Goal: Task Accomplishment & Management: Manage account settings

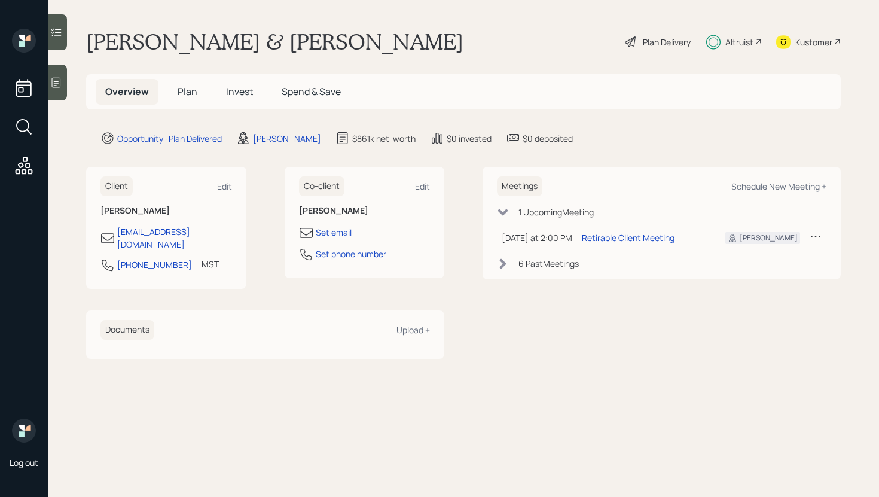
click at [231, 94] on span "Invest" at bounding box center [239, 91] width 27 height 13
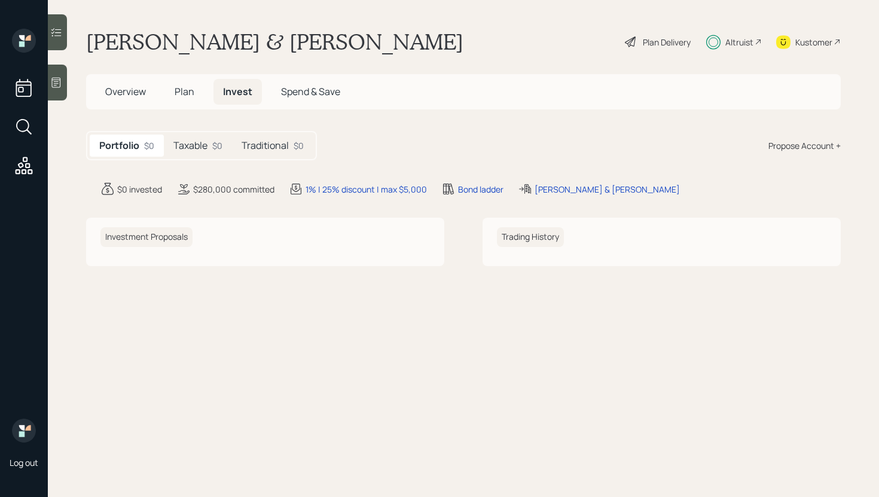
click at [256, 147] on h5 "Traditional" at bounding box center [265, 145] width 47 height 11
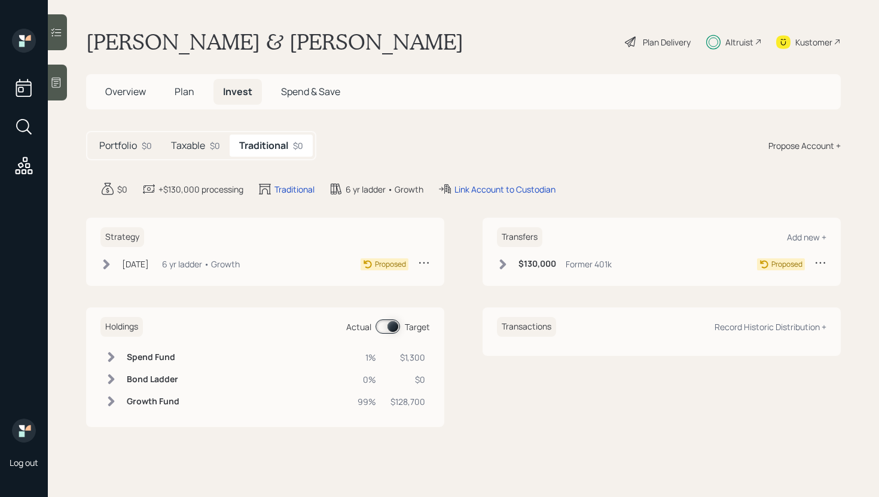
click at [193, 143] on h5 "Taxable" at bounding box center [188, 145] width 34 height 11
click at [261, 149] on h5 "Traditional" at bounding box center [264, 145] width 47 height 11
click at [210, 149] on div "$0" at bounding box center [215, 145] width 10 height 13
click at [248, 149] on h5 "Traditional" at bounding box center [264, 145] width 47 height 11
click at [482, 195] on div "Link Account to Custodian" at bounding box center [504, 189] width 101 height 13
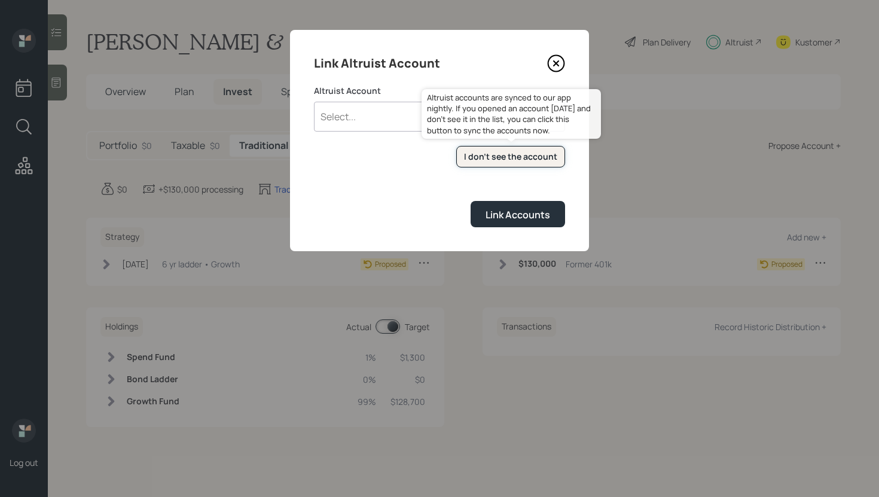
click at [490, 153] on div "I don't see the account" at bounding box center [510, 157] width 93 height 12
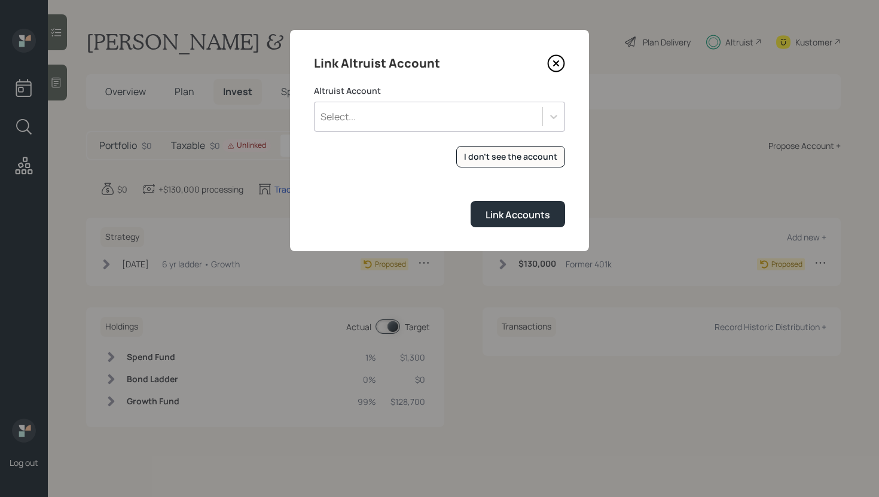
click at [459, 115] on div "Select..." at bounding box center [428, 116] width 228 height 20
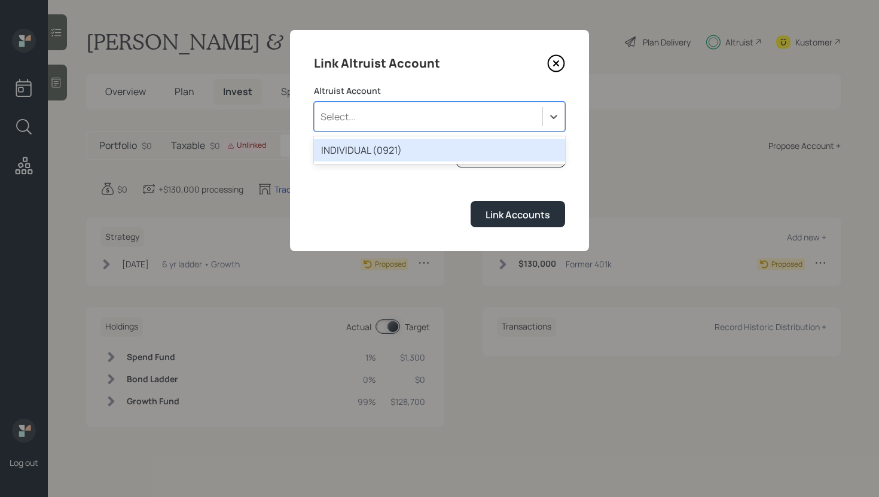
click at [525, 106] on div "Select..." at bounding box center [428, 116] width 228 height 20
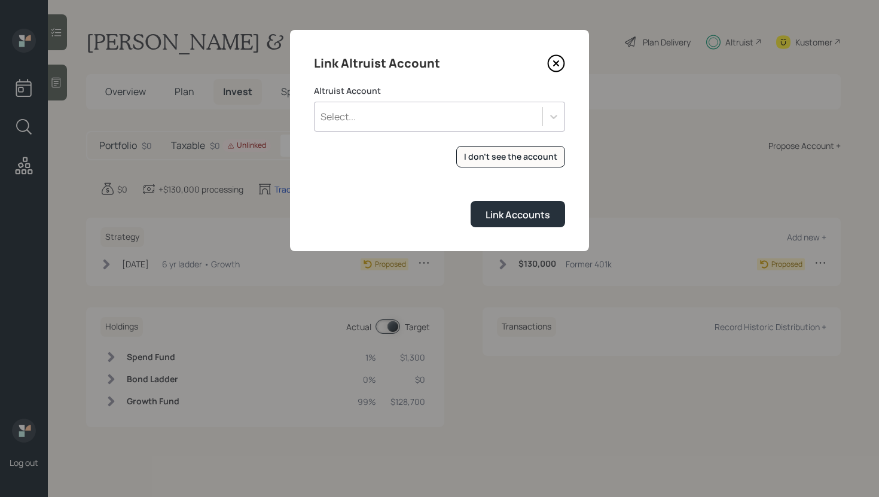
click at [563, 58] on icon at bounding box center [556, 64] width 16 height 16
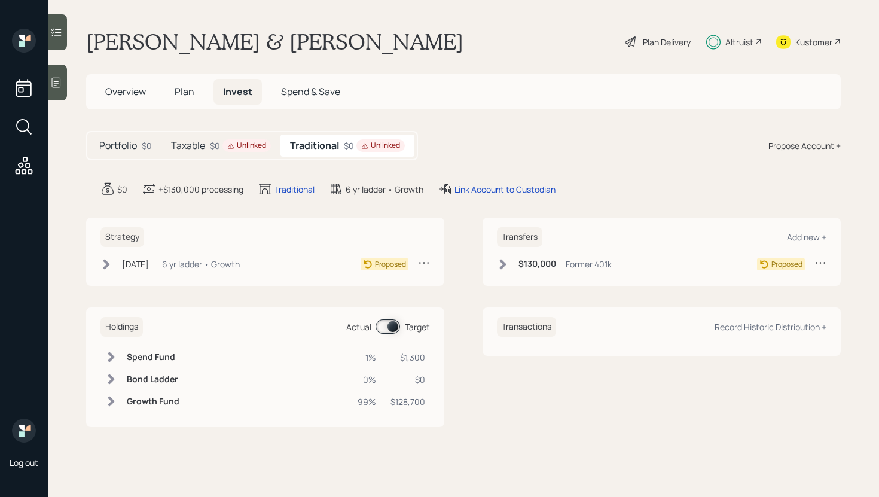
click at [221, 154] on div "Taxable $0 Unlinked" at bounding box center [220, 146] width 119 height 22
click at [475, 190] on div "Link Account to Custodian" at bounding box center [494, 189] width 101 height 13
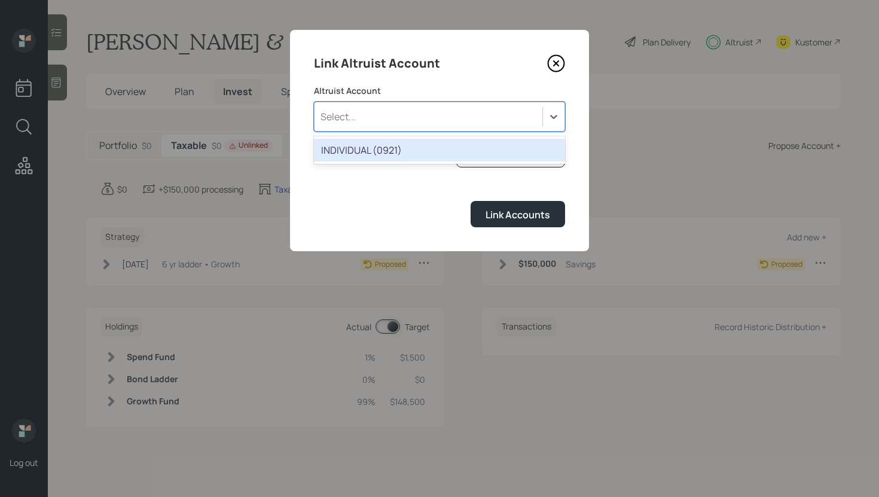
click at [473, 111] on div "Select..." at bounding box center [428, 116] width 228 height 20
click at [399, 152] on div "INDIVIDUAL (0921)" at bounding box center [439, 150] width 251 height 23
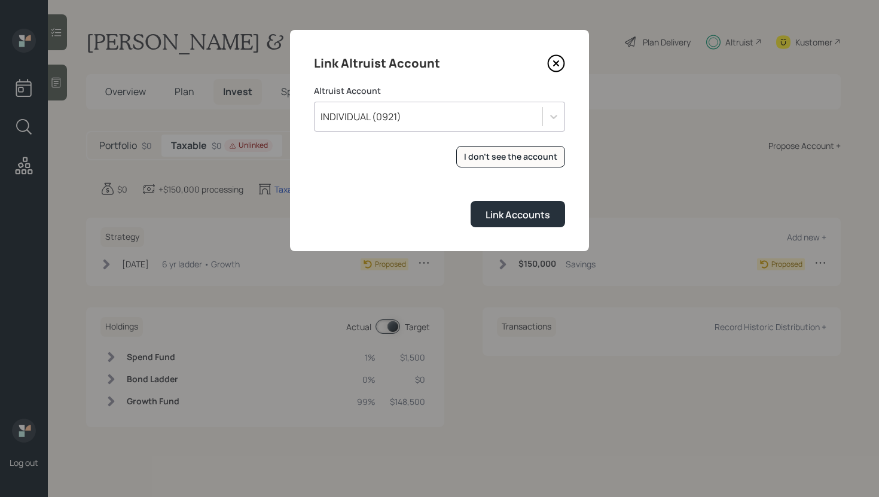
click at [359, 169] on form "Altruist Account INDIVIDUAL (0921) I don't see the account Altruist accounts ar…" at bounding box center [439, 156] width 251 height 142
click at [511, 219] on div "Link Accounts" at bounding box center [517, 214] width 65 height 13
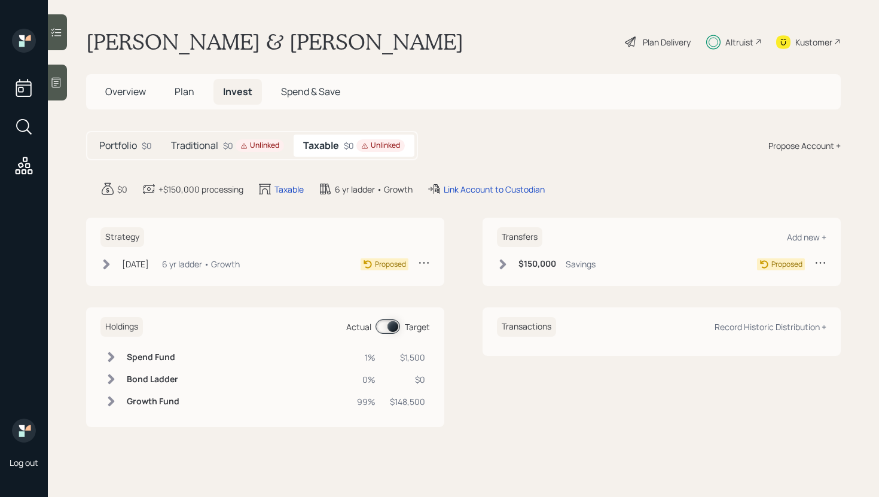
click at [236, 154] on div "Traditional $0 Unlinked" at bounding box center [227, 146] width 132 height 22
click at [513, 265] on div "$130,000 Former 401k" at bounding box center [554, 263] width 115 height 15
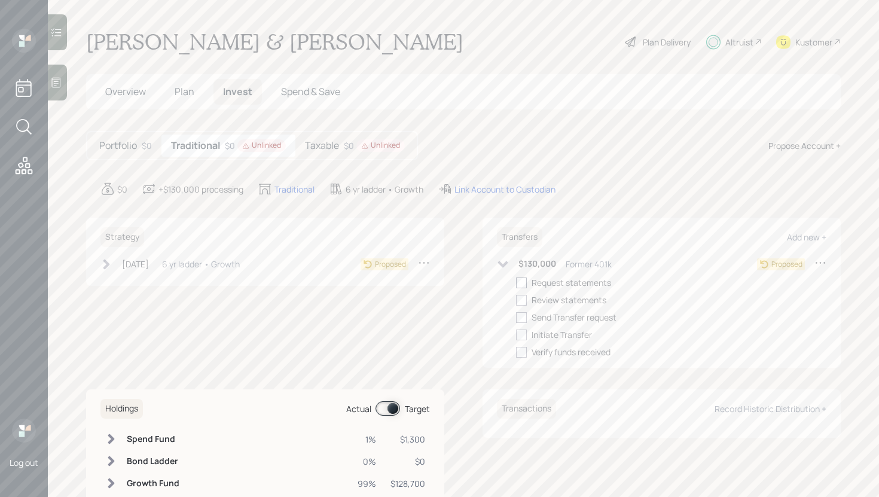
click at [526, 287] on div at bounding box center [521, 282] width 11 height 11
click at [516, 283] on input "checkbox" at bounding box center [515, 282] width 1 height 1
checkbox input "true"
click at [105, 268] on icon at bounding box center [106, 264] width 7 height 10
click at [127, 285] on div at bounding box center [125, 282] width 11 height 11
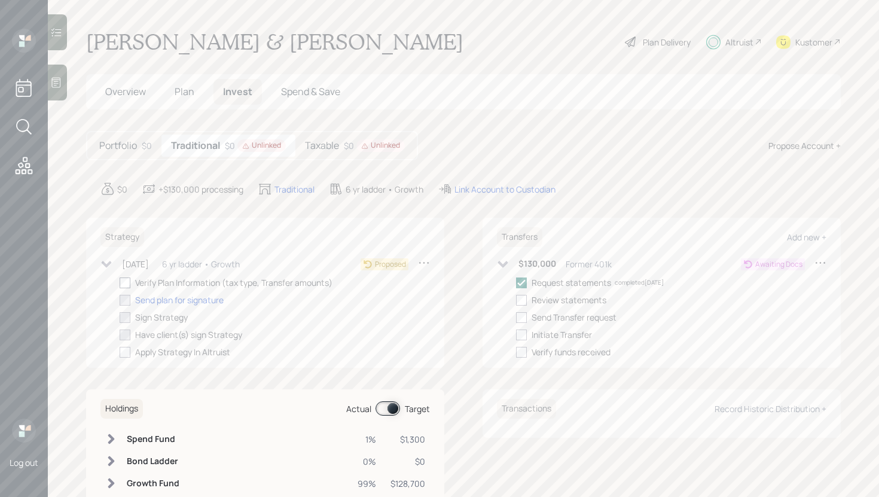
click at [120, 283] on input "checkbox" at bounding box center [119, 282] width 1 height 1
checkbox input "true"
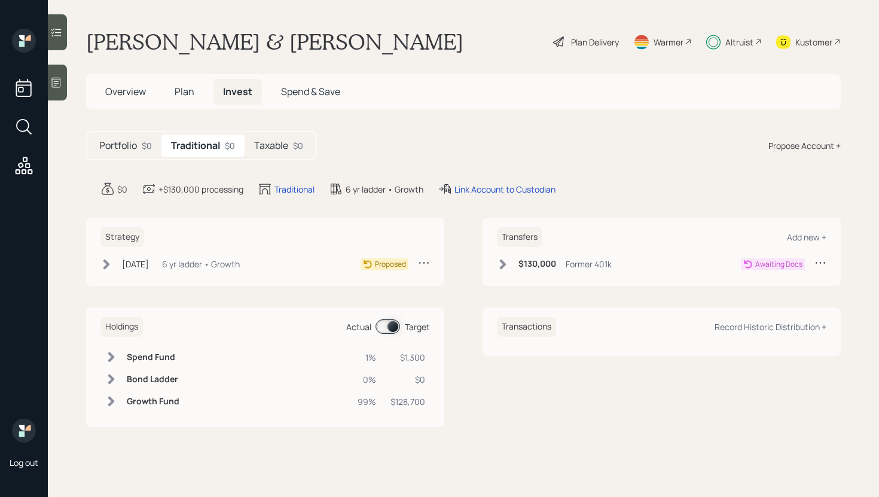
click at [279, 152] on div "Taxable $0" at bounding box center [279, 146] width 68 height 22
click at [494, 265] on div "Transfers Add new + $150,000 Savings Proposed" at bounding box center [661, 252] width 358 height 68
click at [500, 266] on icon at bounding box center [503, 264] width 12 height 12
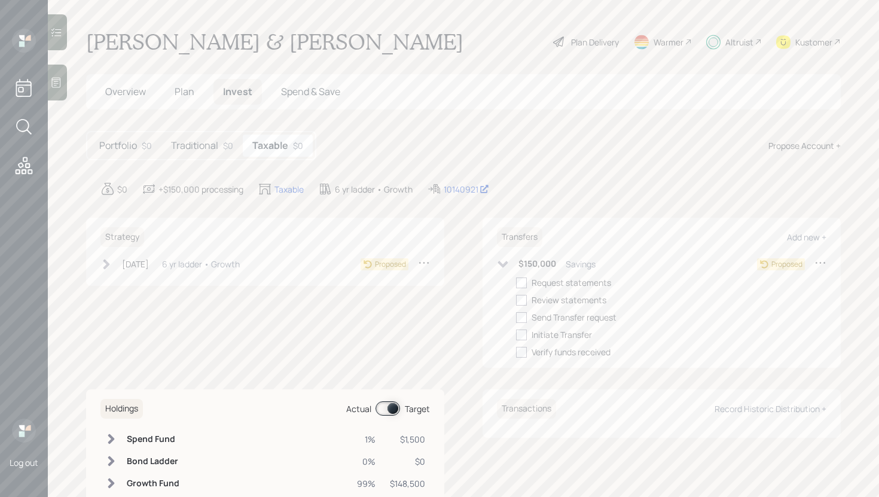
click at [187, 151] on h5 "Traditional" at bounding box center [194, 145] width 47 height 11
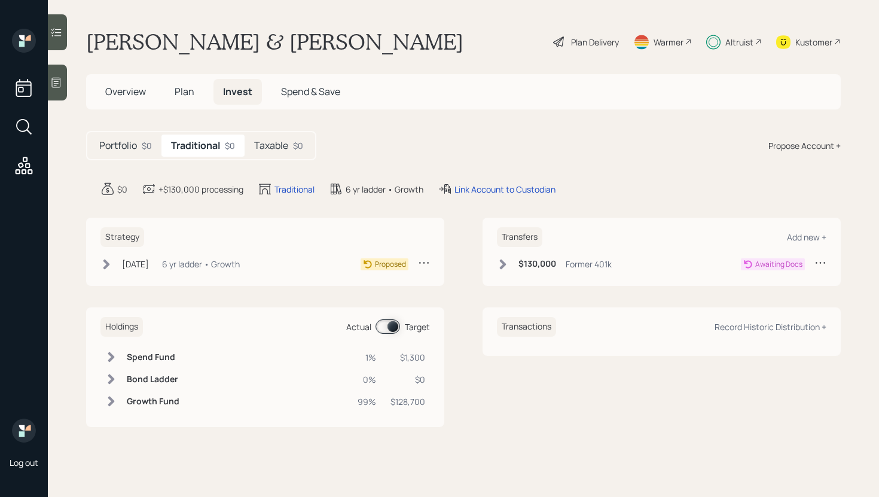
click at [507, 259] on icon at bounding box center [503, 264] width 12 height 12
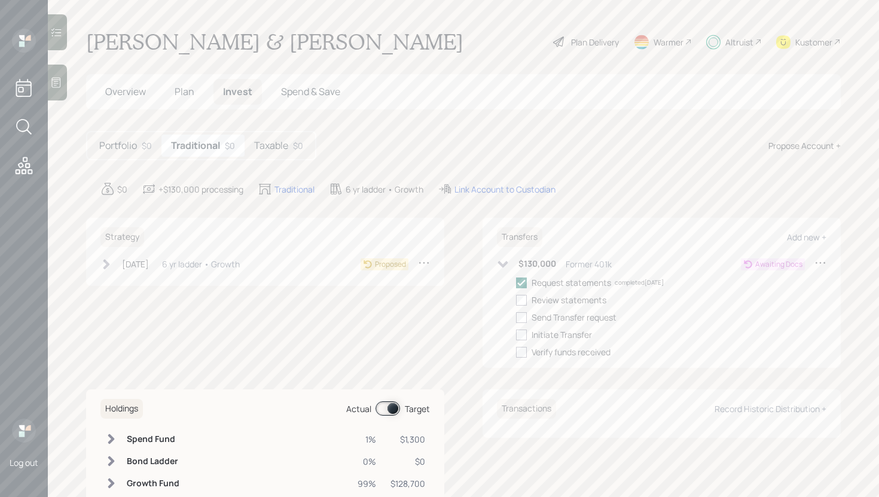
click at [112, 264] on icon at bounding box center [106, 264] width 12 height 12
click at [273, 157] on div "Portfolio $0 Traditional $0 Taxable $0" at bounding box center [201, 145] width 230 height 29
click at [279, 140] on h5 "Taxable" at bounding box center [271, 145] width 34 height 11
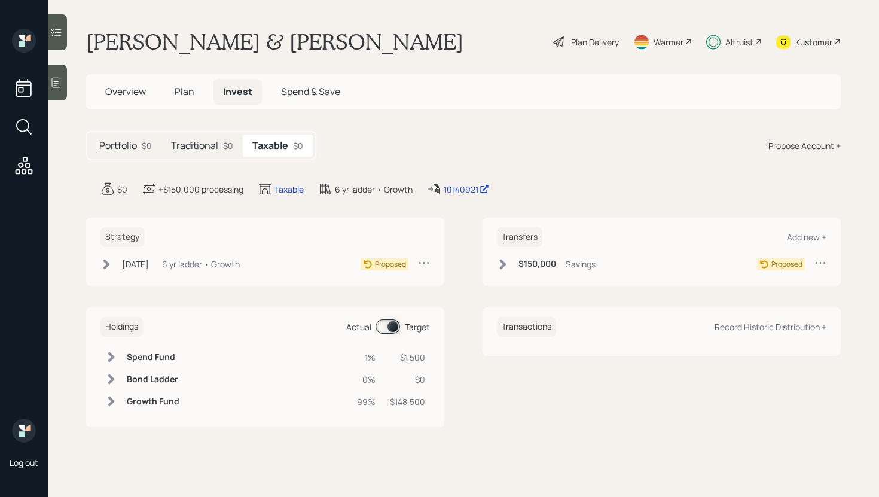
click at [502, 265] on icon at bounding box center [503, 264] width 7 height 10
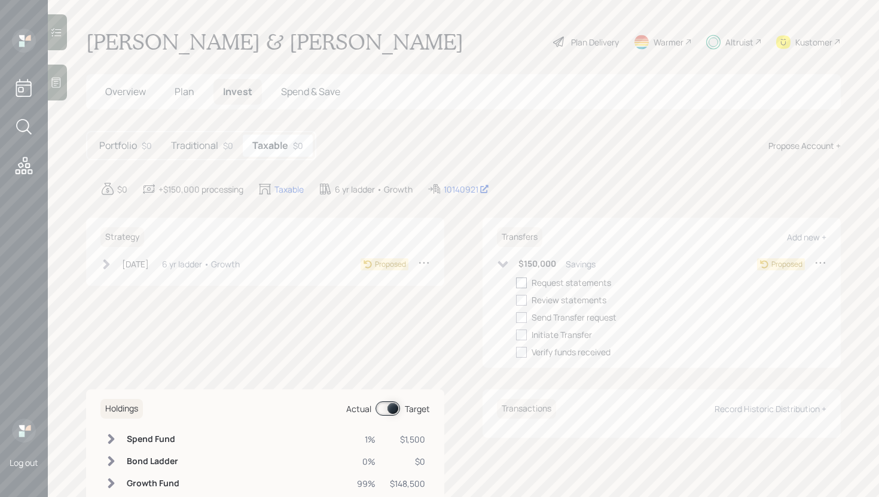
click at [527, 283] on div at bounding box center [521, 282] width 11 height 11
click at [516, 283] on input "checkbox" at bounding box center [515, 282] width 1 height 1
checkbox input "true"
click at [102, 265] on icon at bounding box center [106, 264] width 12 height 12
click at [129, 283] on div at bounding box center [125, 282] width 11 height 11
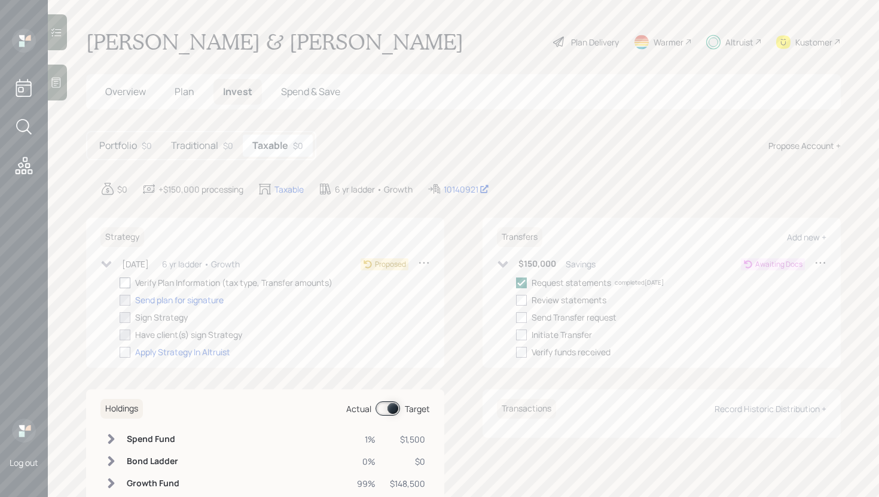
click at [120, 283] on input "checkbox" at bounding box center [119, 282] width 1 height 1
checkbox input "true"
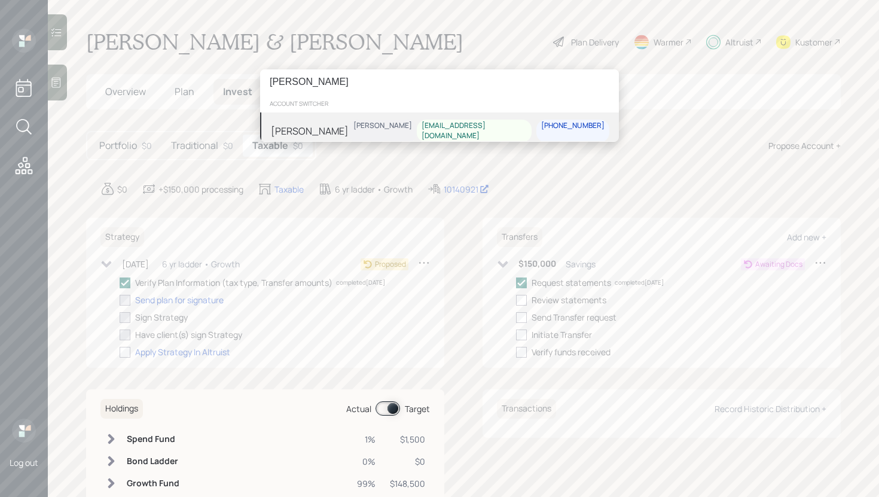
type input "Sandra Alvord"
click at [355, 133] on div "Sandra Alvord Eric Schwartz sandraalvord@yahoo.com 408-623-9653" at bounding box center [439, 130] width 359 height 37
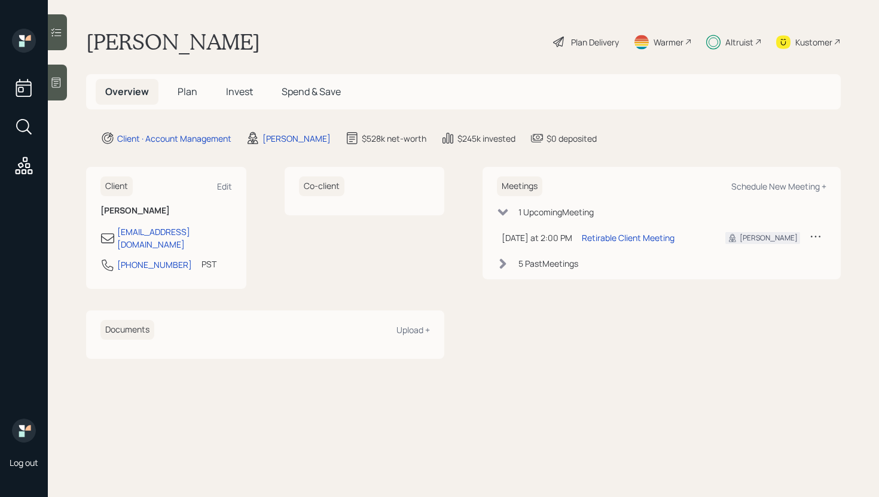
click at [63, 78] on div at bounding box center [57, 83] width 19 height 36
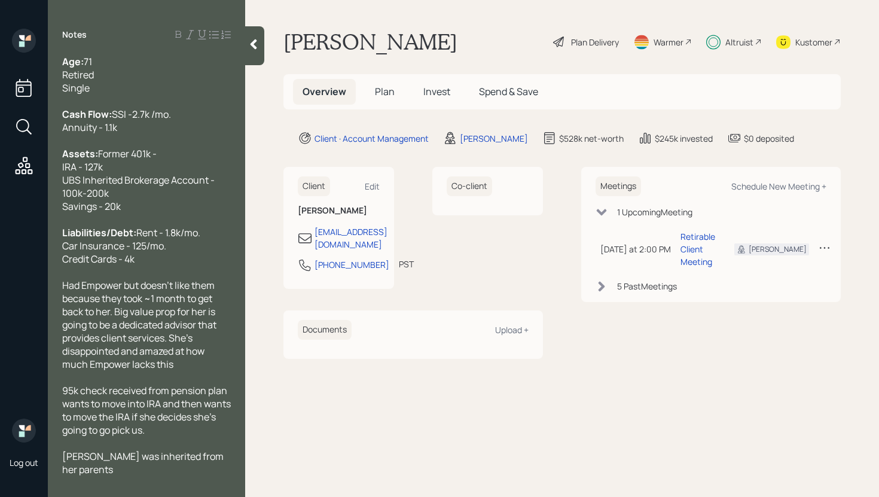
scroll to position [98, 0]
